Goal: Task Accomplishment & Management: Manage account settings

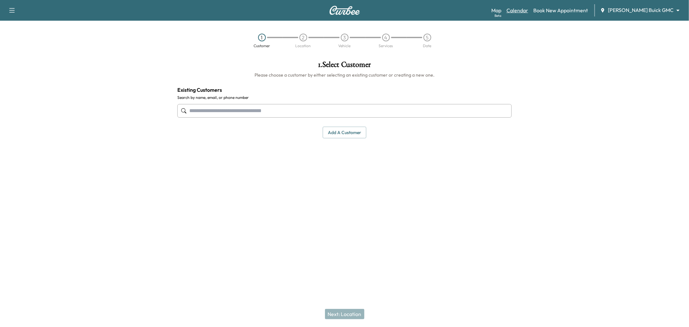
click at [528, 9] on link "Calendar" at bounding box center [518, 10] width 22 height 8
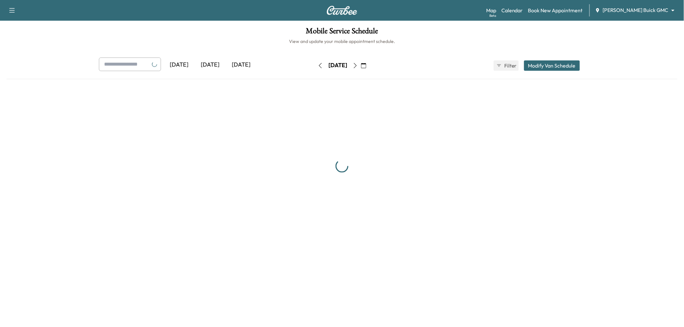
click at [358, 63] on icon "button" at bounding box center [355, 65] width 5 height 5
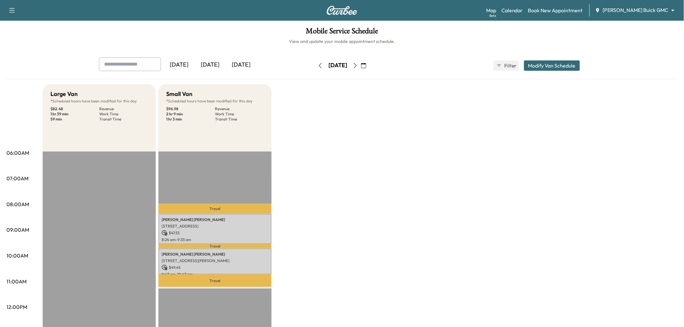
click at [357, 65] on icon "button" at bounding box center [355, 65] width 3 height 5
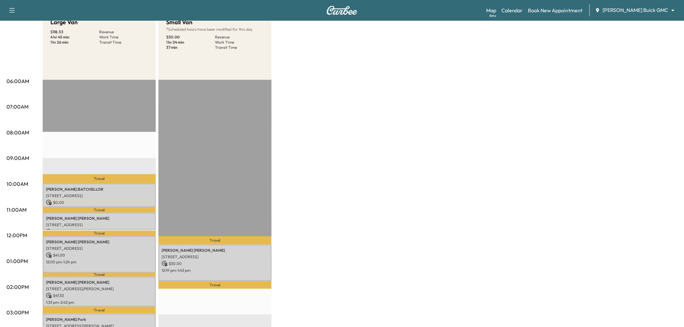
scroll to position [108, 0]
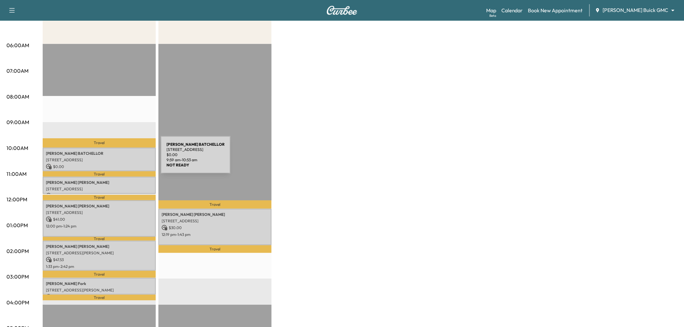
click at [112, 159] on p "3716 Birmington, The Colony, TX 75056, USA" at bounding box center [99, 159] width 107 height 5
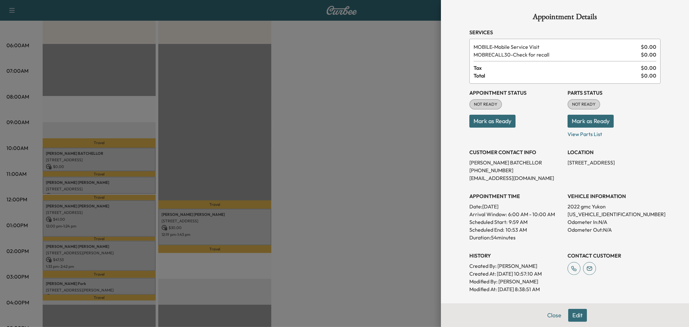
click at [111, 159] on div at bounding box center [344, 163] width 689 height 327
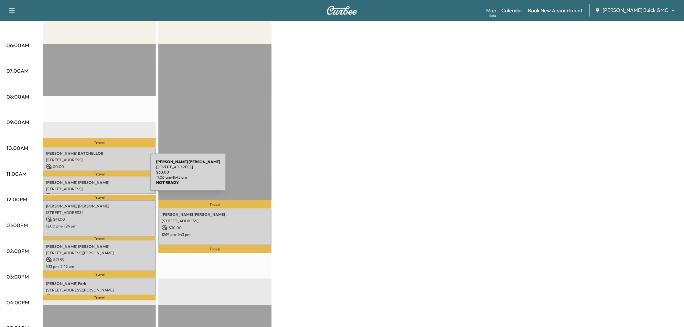
click at [102, 177] on div "Jeffrey Baer 13730 Grayhawk Boulevard, Frisco, TX 75034, USA $ 30.00 11:06 am -…" at bounding box center [99, 185] width 113 height 17
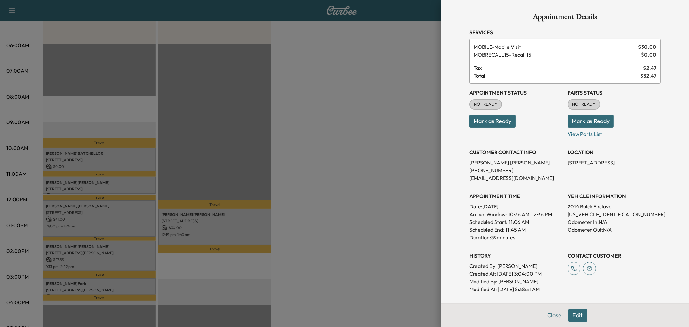
click at [101, 183] on div at bounding box center [344, 163] width 689 height 327
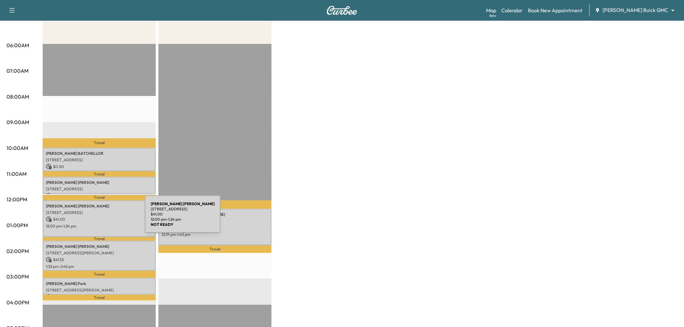
click at [96, 218] on p "$ 41.00" at bounding box center [99, 220] width 107 height 6
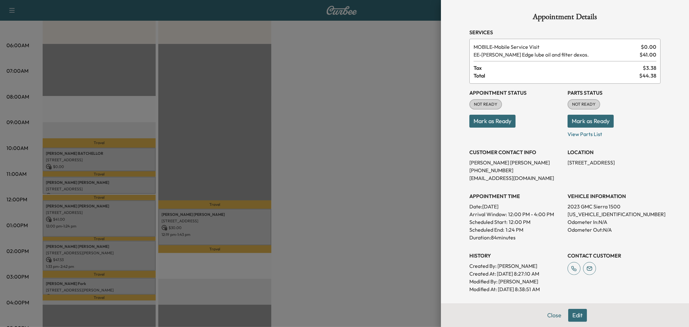
click at [98, 221] on div at bounding box center [344, 163] width 689 height 327
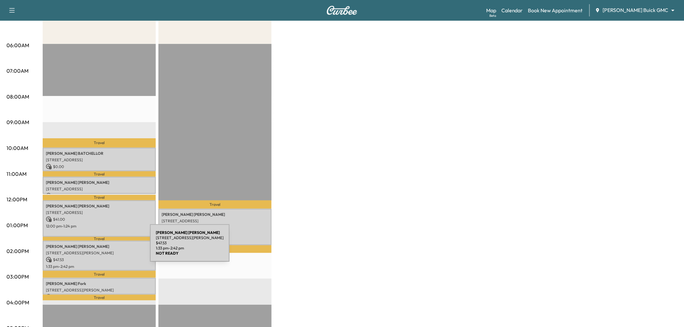
click at [101, 247] on div "Chris Garcia 11780 Bayton Drive, Frisco, TX 75035, United States of America $ 4…" at bounding box center [99, 256] width 113 height 30
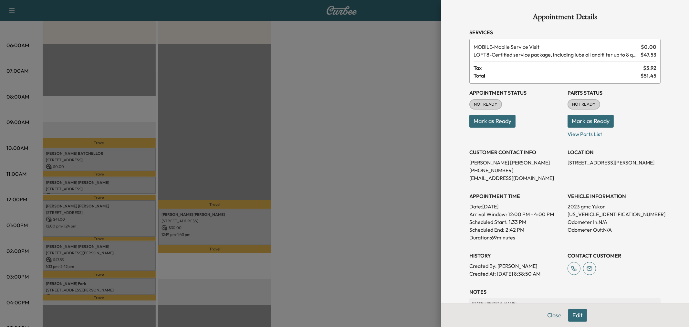
click at [101, 247] on div at bounding box center [344, 163] width 689 height 327
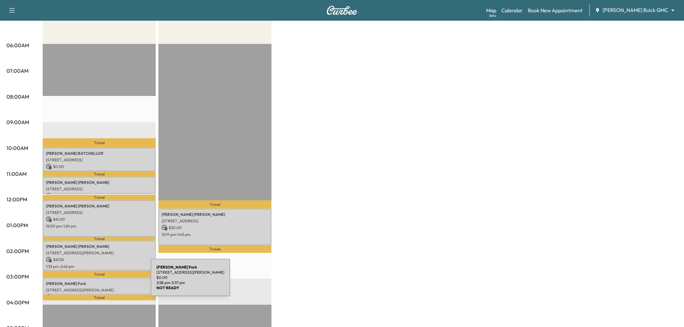
click at [103, 282] on p "Bethany Fork" at bounding box center [99, 283] width 107 height 5
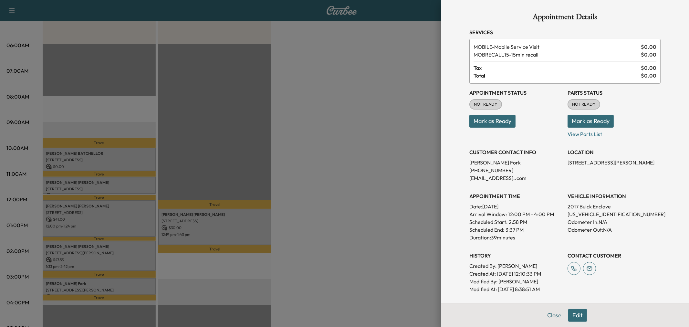
click at [104, 286] on div at bounding box center [344, 163] width 689 height 327
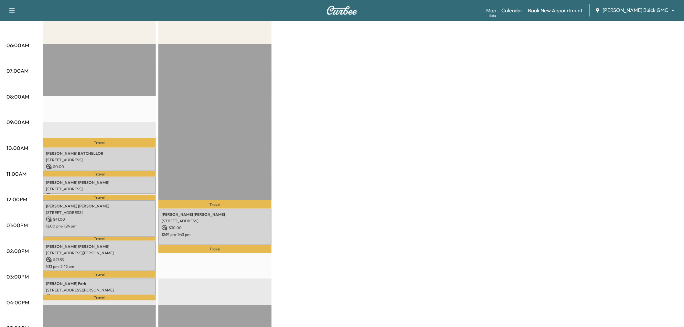
scroll to position [0, 0]
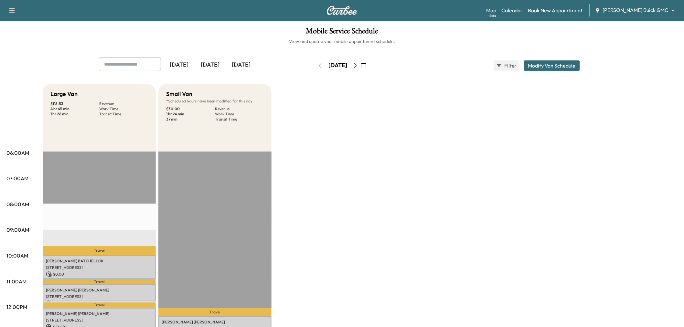
click at [476, 163] on div "Large Van $ 118.53 Revenue 4 hr 45 min Work Time 1 hr 26 min Transit Time Trave…" at bounding box center [360, 326] width 635 height 485
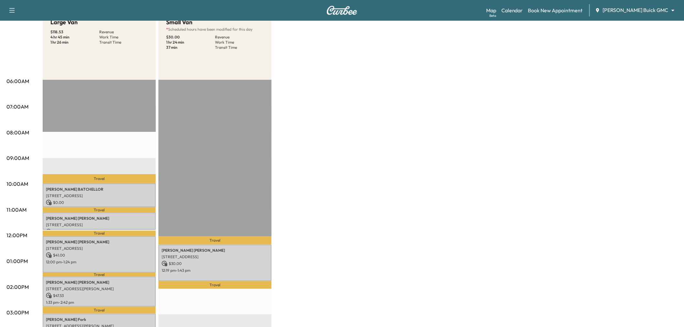
scroll to position [36, 0]
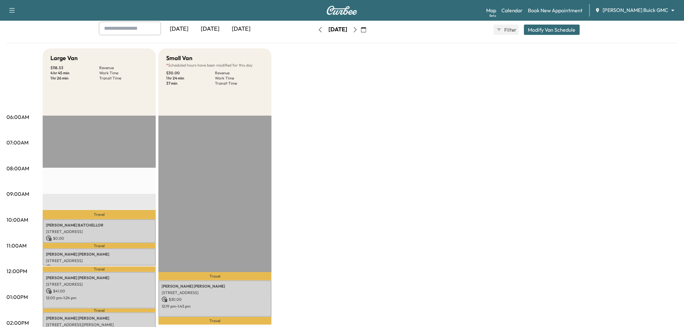
click at [218, 31] on div "[DATE]" at bounding box center [210, 29] width 31 height 15
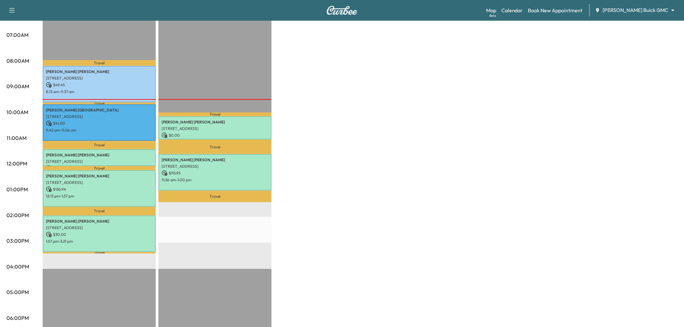
scroll to position [108, 0]
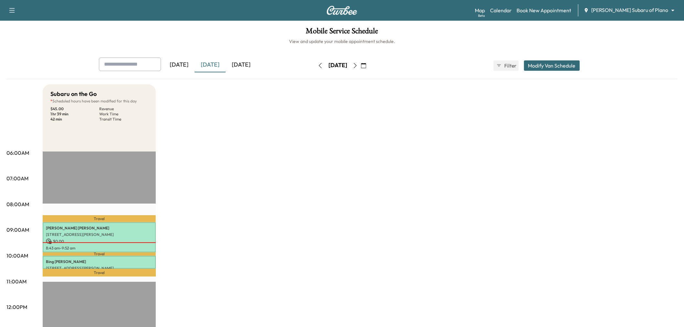
scroll to position [36, 0]
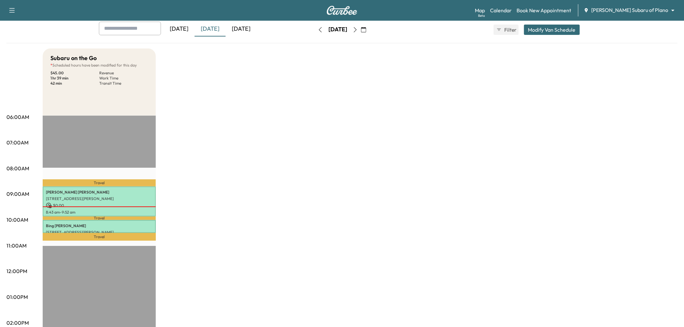
click at [191, 197] on div "Subaru on the Go * Scheduled hours have been modified for this day $ 45.00 Reve…" at bounding box center [360, 290] width 635 height 485
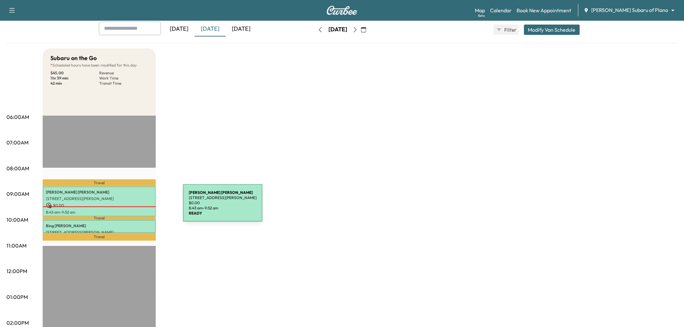
click at [134, 207] on p "$ 0.00" at bounding box center [99, 206] width 107 height 6
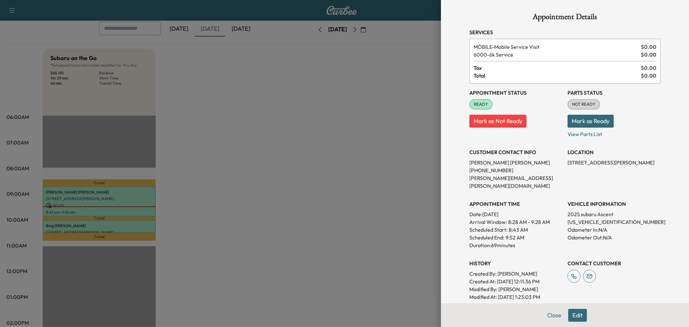
click at [303, 197] on div at bounding box center [344, 163] width 689 height 327
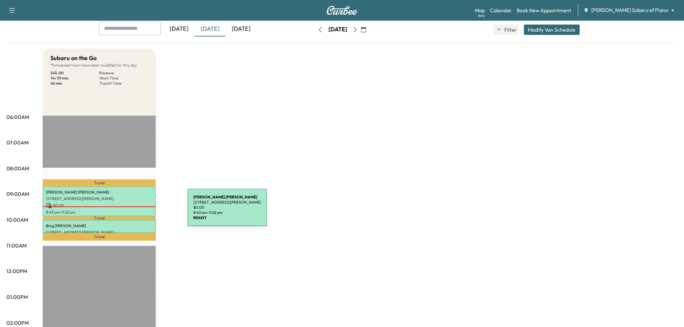
click at [139, 211] on p "8:43 am - 9:52 am" at bounding box center [99, 212] width 107 height 5
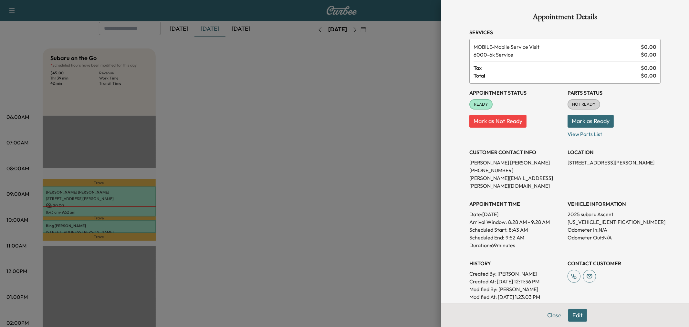
click at [220, 198] on div at bounding box center [344, 163] width 689 height 327
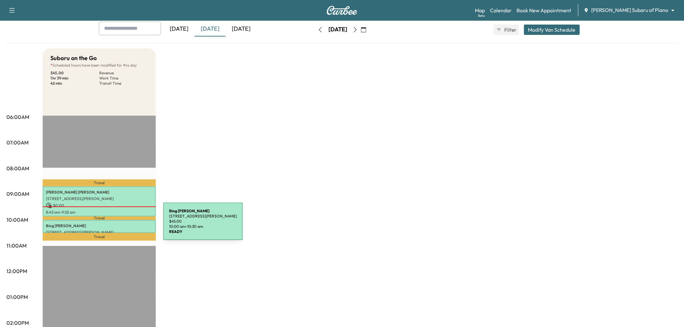
click at [115, 225] on p "Bing Liu" at bounding box center [99, 225] width 107 height 5
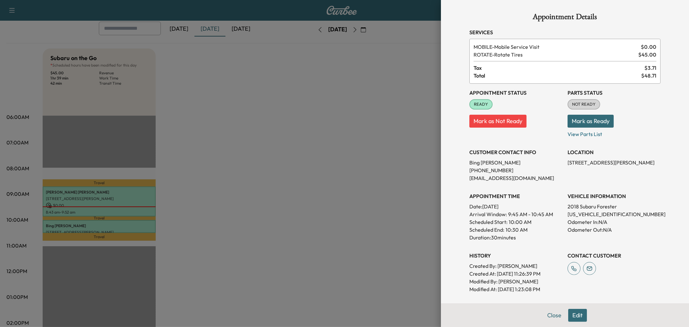
click at [121, 208] on div at bounding box center [344, 163] width 689 height 327
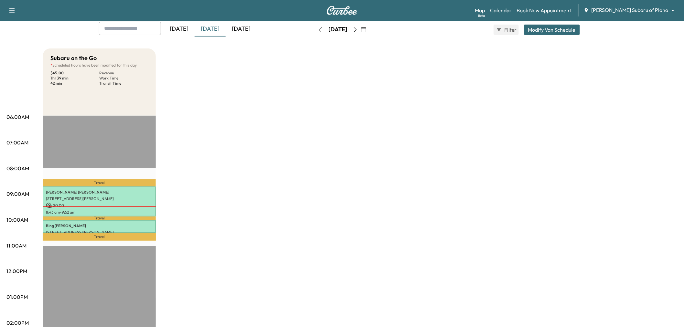
click at [288, 191] on div "Subaru on the Go * Scheduled hours have been modified for this day $ 45.00 Reve…" at bounding box center [360, 290] width 635 height 485
click at [540, 136] on div "Subaru on the Go * Scheduled hours have been modified for this day $ 45.00 Reve…" at bounding box center [360, 290] width 635 height 485
click at [302, 125] on div "Subaru on the Go * Scheduled hours have been modified for this day $ 45.00 Reve…" at bounding box center [360, 290] width 635 height 485
click at [234, 169] on div "Subaru on the Go * Scheduled hours have been modified for this day $ 45.00 Reve…" at bounding box center [360, 290] width 635 height 485
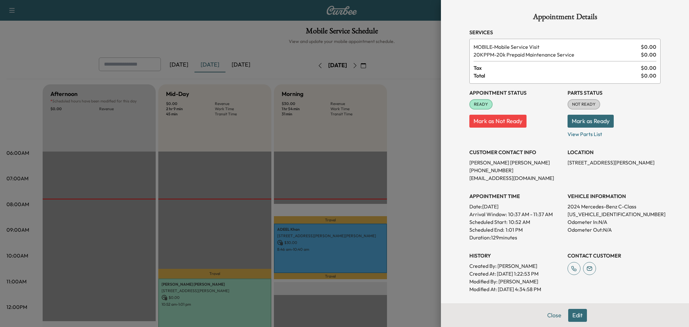
scroll to position [72, 0]
